Goal: Information Seeking & Learning: Learn about a topic

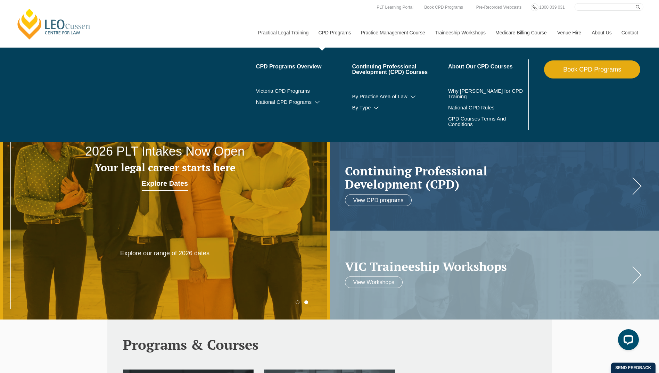
click at [332, 35] on link "CPD Programs" at bounding box center [334, 33] width 42 height 30
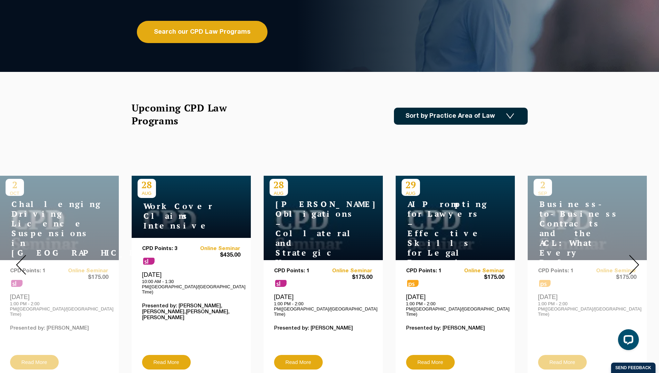
scroll to position [243, 0]
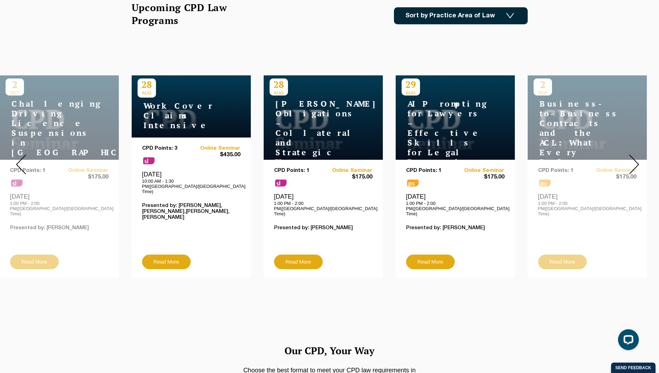
click at [470, 18] on link "Traineeship Workshops" at bounding box center [460, 33] width 60 height 30
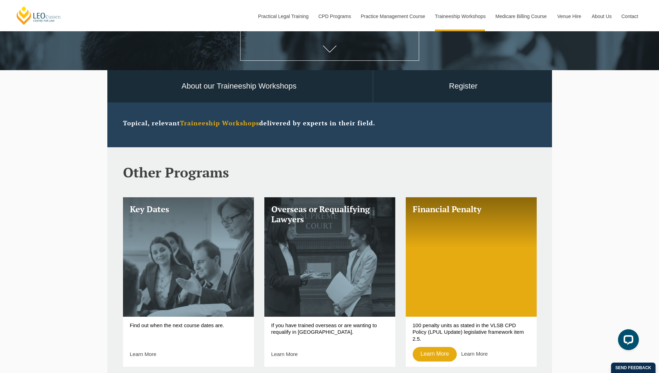
scroll to position [174, 0]
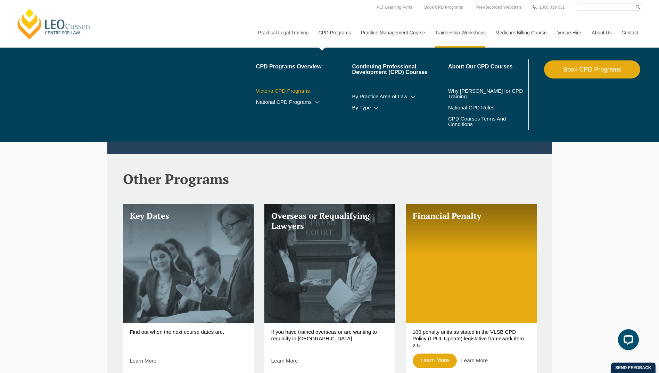
click at [300, 93] on link "Victoria CPD Programs" at bounding box center [304, 91] width 96 height 6
click at [382, 98] on link "By Practice Area of Law" at bounding box center [400, 97] width 96 height 6
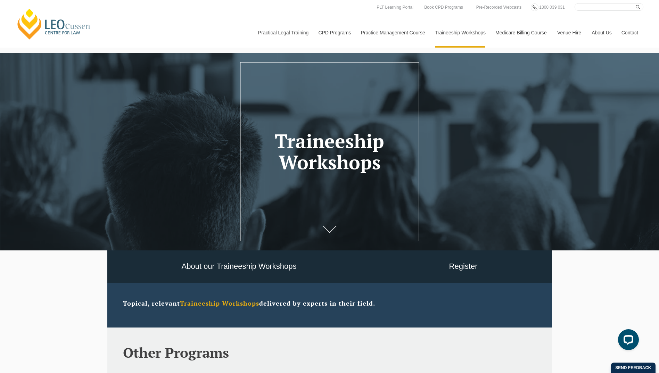
click at [351, 182] on header "Traineeship Workshops" at bounding box center [329, 152] width 659 height 68
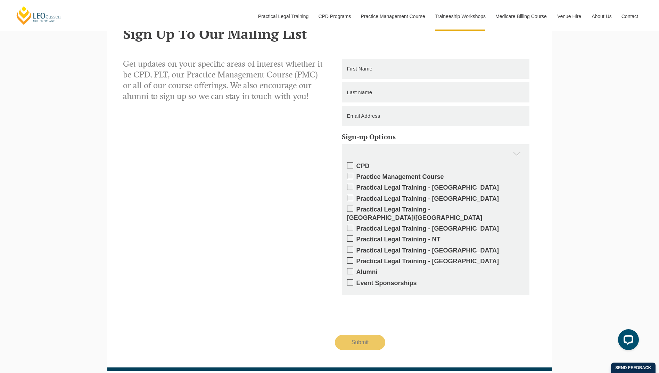
scroll to position [591, 0]
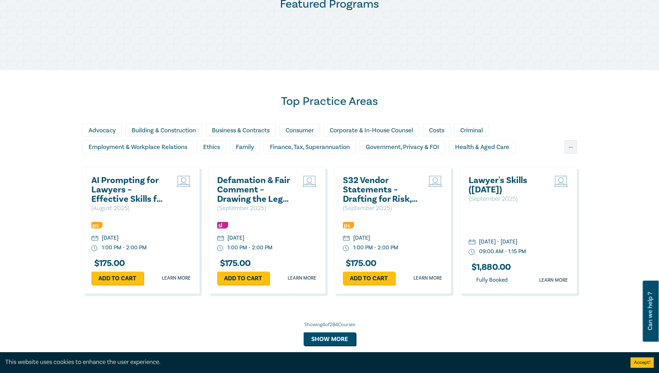
scroll to position [382, 0]
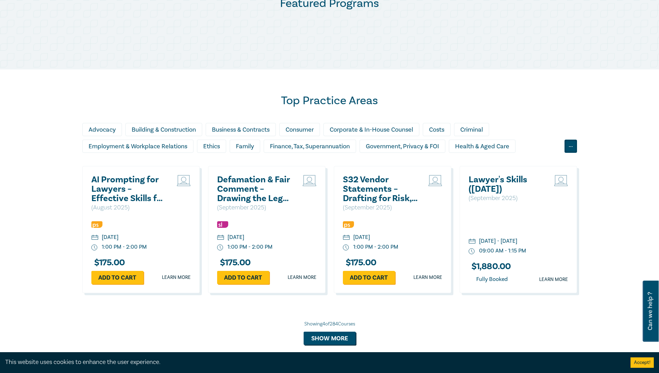
click at [570, 145] on div "..." at bounding box center [571, 146] width 13 height 13
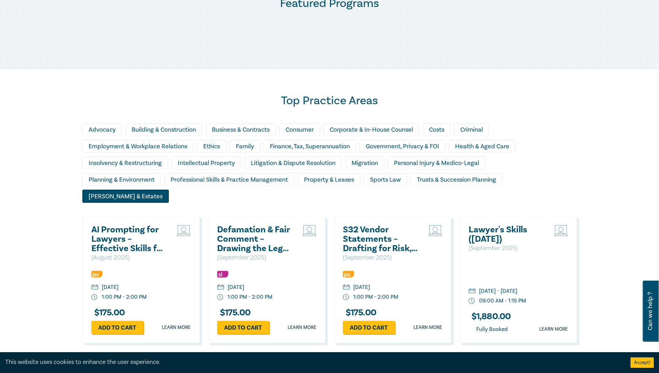
click at [169, 190] on div "Wills & Estates" at bounding box center [125, 196] width 87 height 13
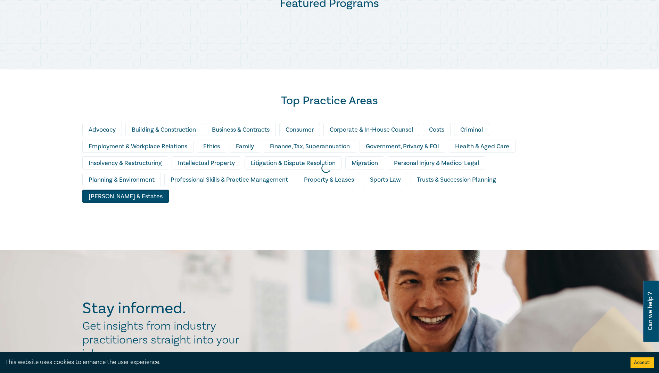
click at [326, 182] on div at bounding box center [326, 168] width 659 height 171
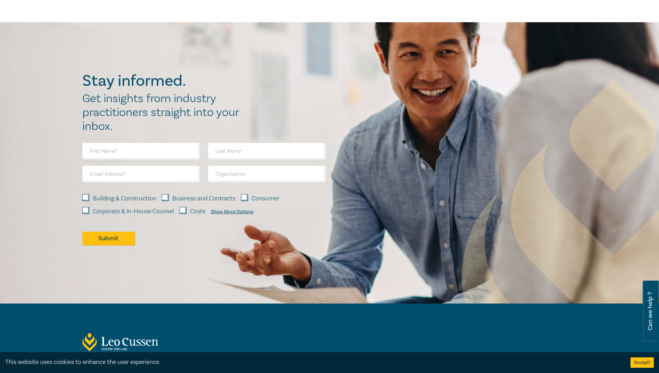
scroll to position [521, 0]
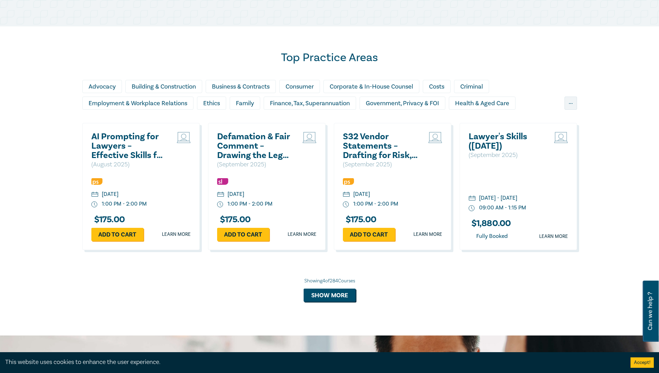
scroll to position [365, 0]
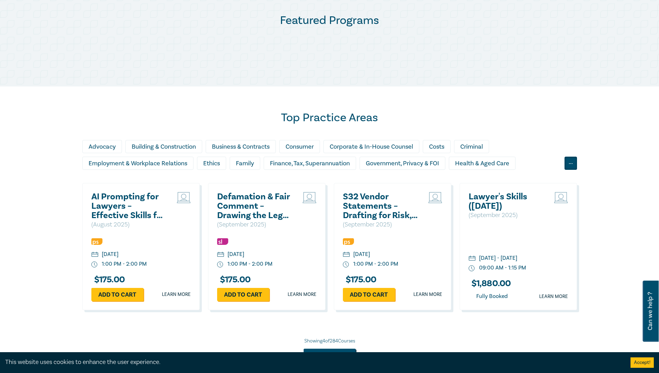
click at [573, 162] on div "..." at bounding box center [571, 163] width 13 height 13
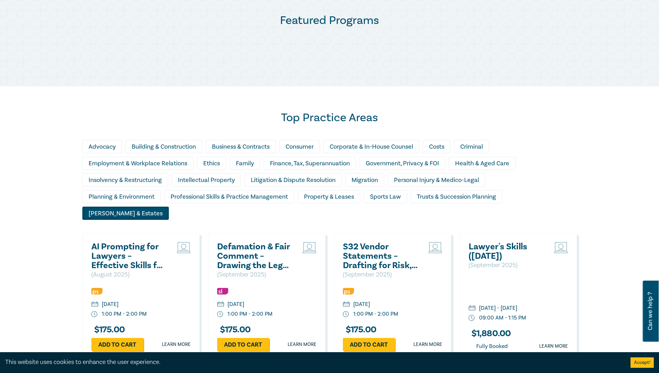
click at [169, 207] on div "Wills & Estates" at bounding box center [125, 213] width 87 height 13
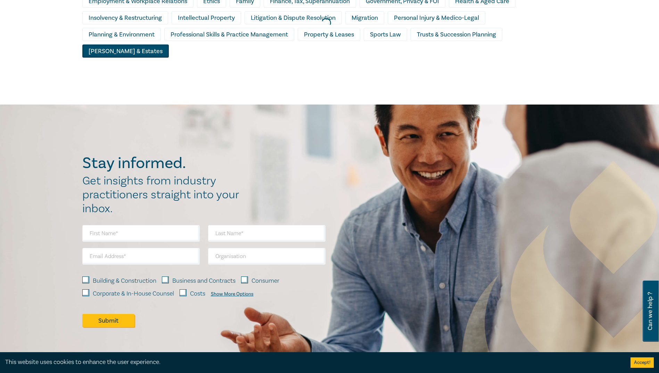
scroll to position [407, 0]
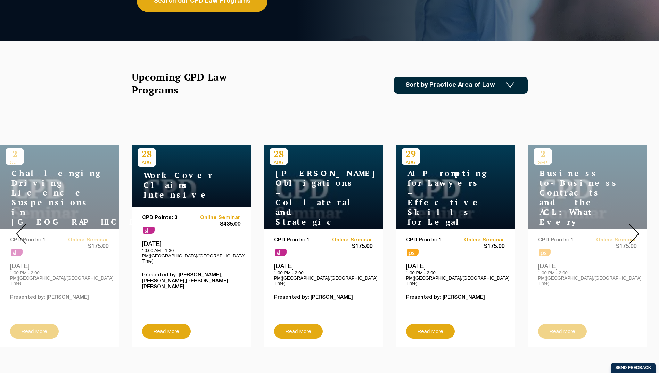
click at [518, 83] on link "Sort by Practice Area of Law" at bounding box center [461, 85] width 134 height 17
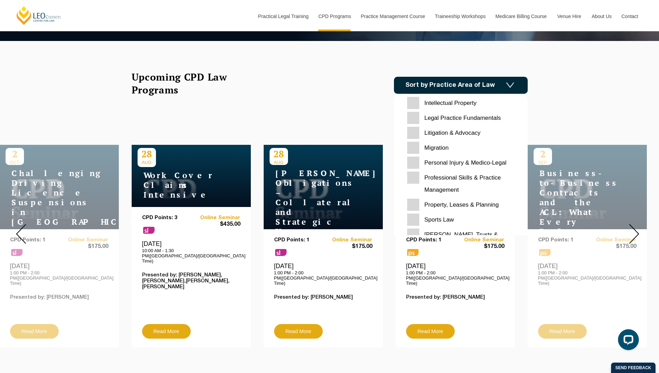
scroll to position [219, 0]
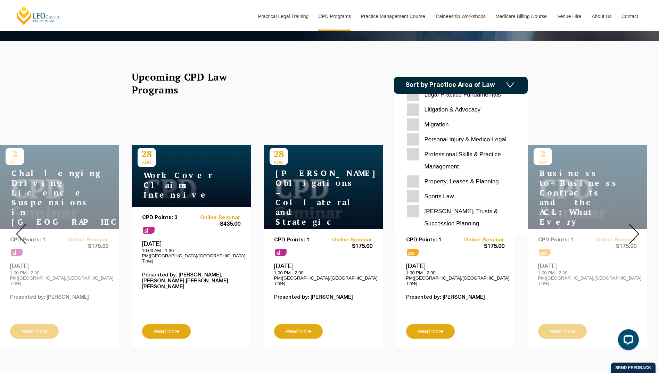
click at [439, 217] on Planning "[PERSON_NAME], Trusts & Succession Planning" at bounding box center [460, 217] width 107 height 24
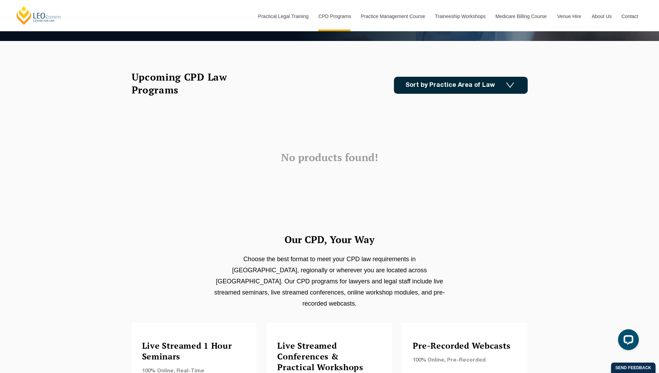
click at [461, 82] on link "Sort by Practice Area of Law" at bounding box center [461, 85] width 134 height 17
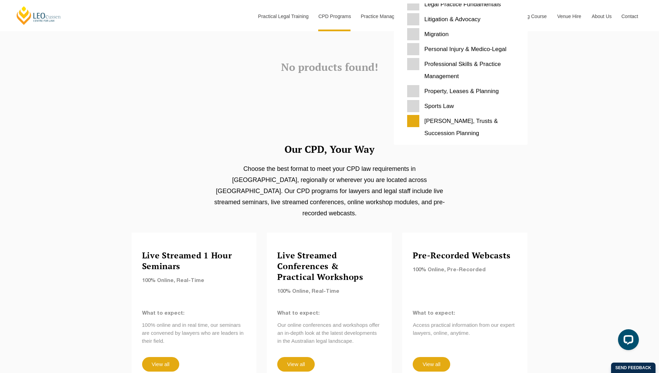
scroll to position [209, 0]
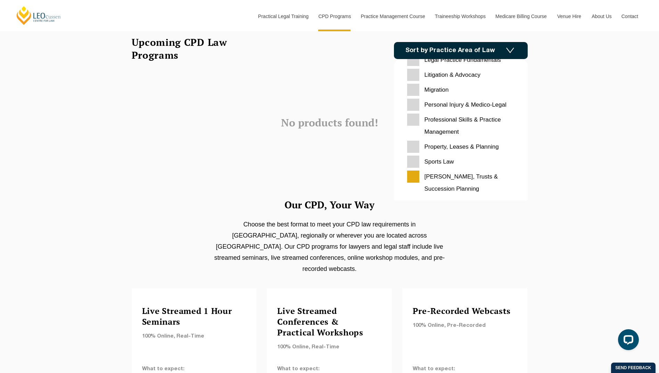
click at [594, 148] on div "Our CPD, Your Way Choose the best format to meet your CPD law requirements in M…" at bounding box center [329, 303] width 659 height 332
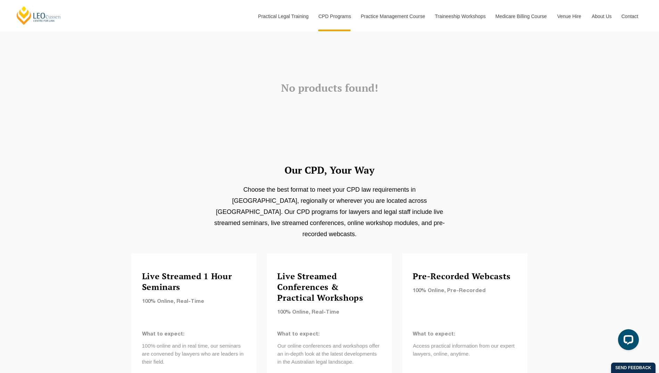
scroll to position [35, 0]
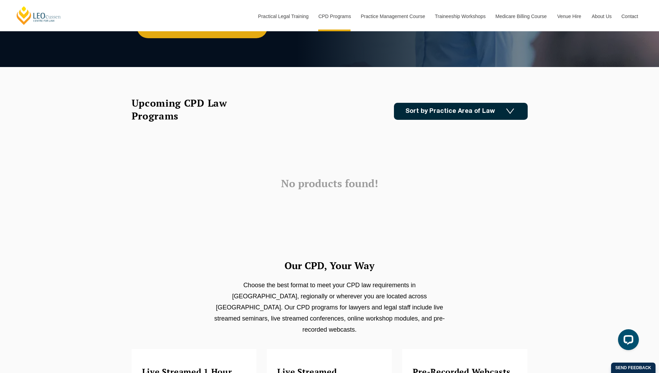
scroll to position [174, 0]
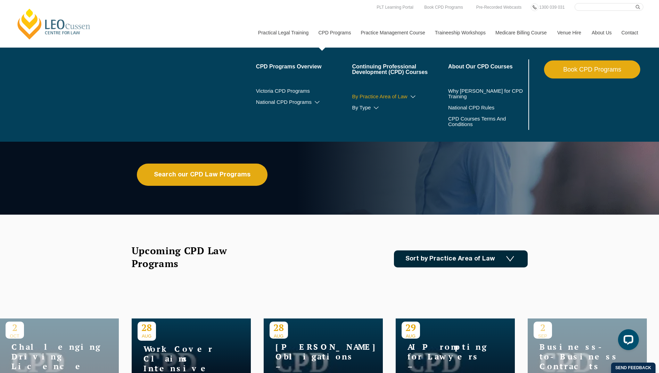
click at [408, 97] on link "By Practice Area of Law" at bounding box center [400, 97] width 96 height 6
click at [416, 95] on icon at bounding box center [413, 97] width 7 height 5
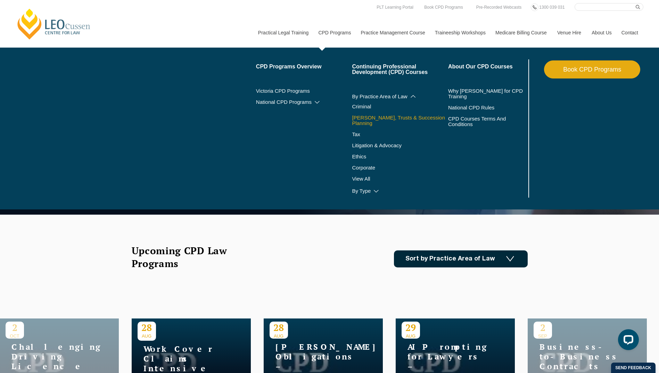
click at [367, 119] on link "[PERSON_NAME], Trusts & Succession Planning" at bounding box center [400, 120] width 96 height 11
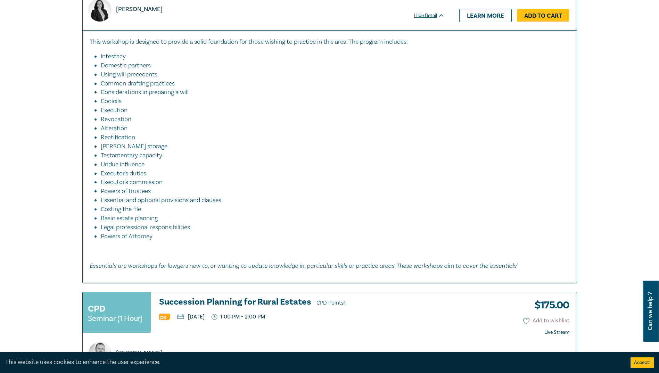
scroll to position [1112, 0]
